Goal: Check status: Check status

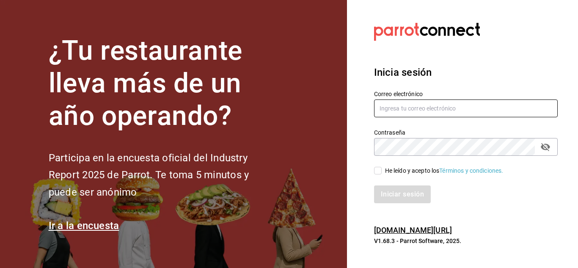
type input "cuerno.cdmx@grupocosteno.com"
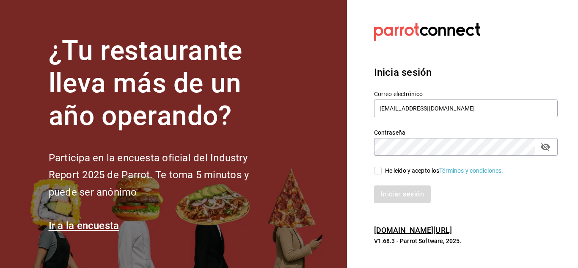
click at [381, 172] on input "He leído y acepto los Términos y condiciones." at bounding box center [378, 171] width 8 height 8
checkbox input "true"
click at [410, 195] on button "Iniciar sesión" at bounding box center [403, 194] width 58 height 18
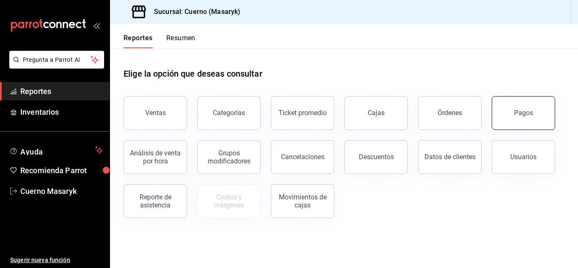
click at [533, 122] on button "Pagos" at bounding box center [524, 113] width 64 height 34
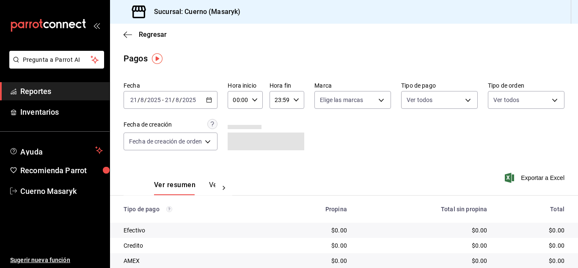
click at [212, 98] on icon "button" at bounding box center [209, 100] width 6 height 6
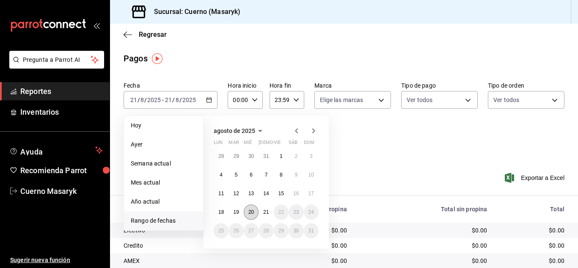
click at [253, 215] on button "20" at bounding box center [251, 211] width 15 height 15
click at [266, 211] on abbr "21" at bounding box center [266, 212] width 6 height 6
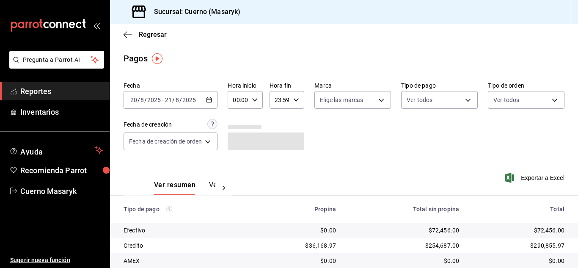
click at [254, 97] on icon "button" at bounding box center [255, 100] width 6 height 6
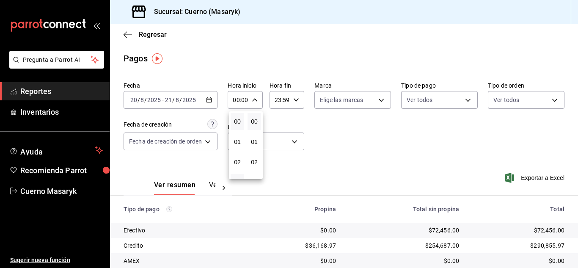
scroll to position [42, 0]
click at [238, 159] on span "04" at bounding box center [237, 160] width 3 height 7
type input "04:00"
click at [295, 97] on div at bounding box center [289, 134] width 578 height 268
click at [294, 98] on icon "button" at bounding box center [296, 100] width 6 height 6
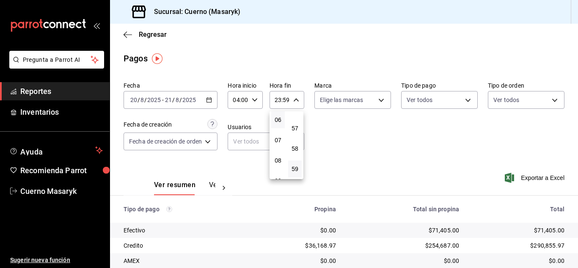
scroll to position [81, 0]
click at [280, 143] on span "05" at bounding box center [277, 141] width 3 height 7
type input "05:59"
click at [427, 170] on div at bounding box center [289, 134] width 578 height 268
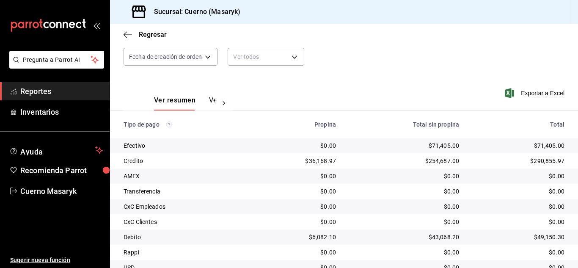
scroll to position [121, 0]
